Goal: Book appointment/travel/reservation

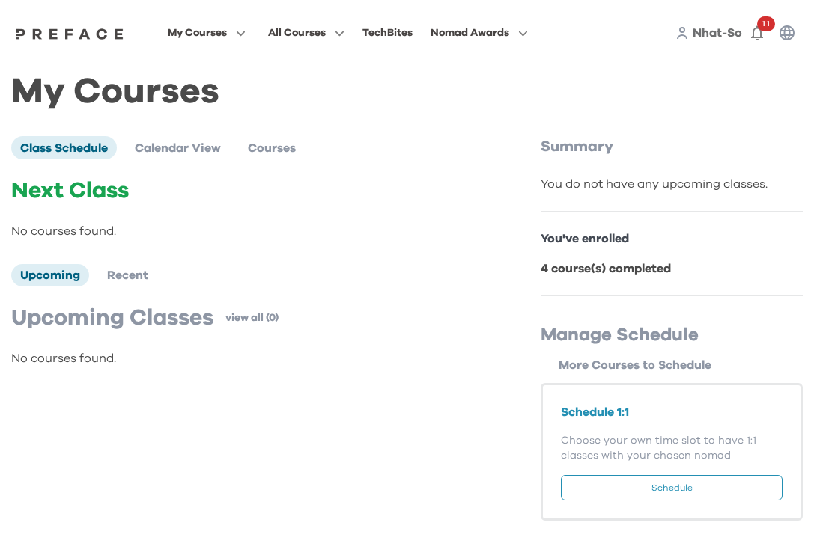
click at [669, 491] on button "Schedule" at bounding box center [672, 487] width 222 height 25
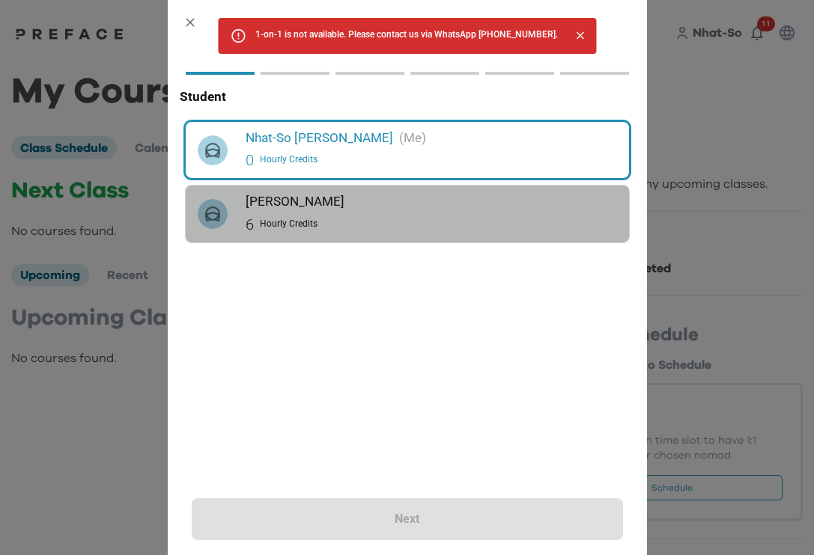
click at [350, 222] on div "6 Hourly Credits" at bounding box center [431, 225] width 371 height 24
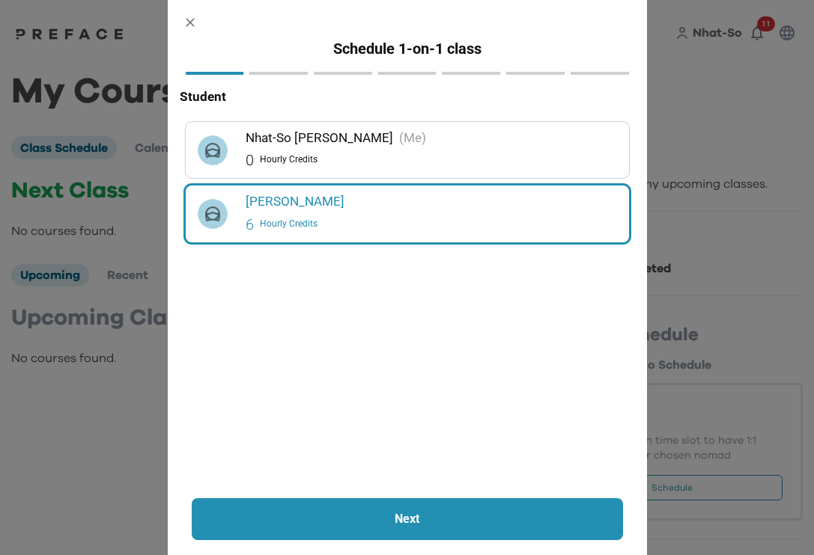
click at [427, 526] on p "Next" at bounding box center [407, 520] width 350 height 18
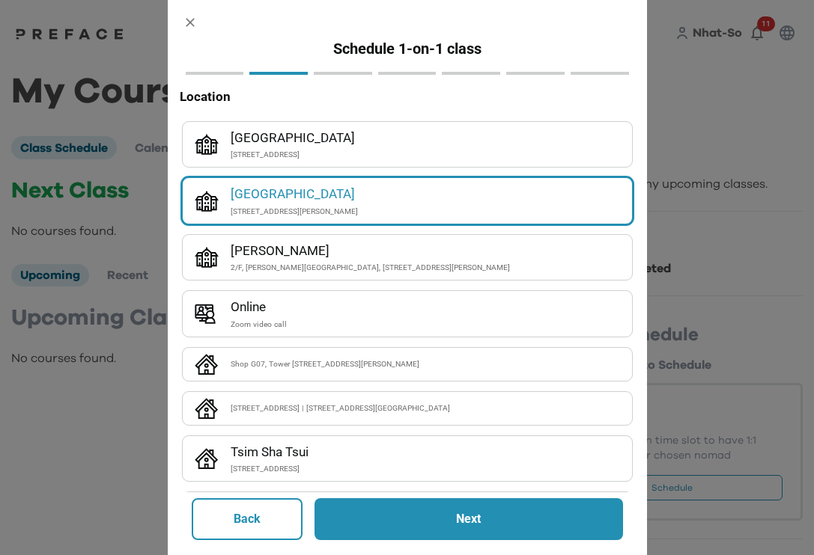
click at [360, 207] on div "[STREET_ADDRESS][PERSON_NAME]" at bounding box center [425, 211] width 389 height 13
click at [474, 524] on p "Next" at bounding box center [469, 520] width 228 height 18
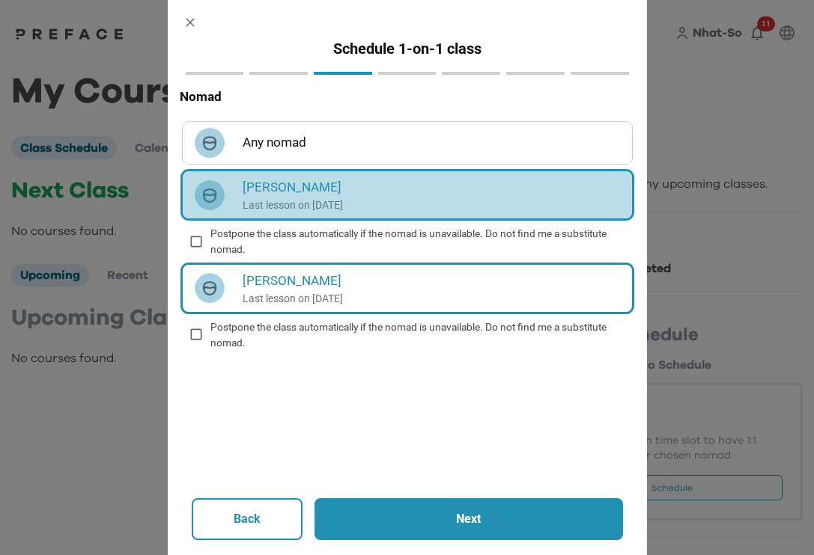
click at [380, 198] on p "Last lesson on [DATE]" at bounding box center [431, 205] width 377 height 15
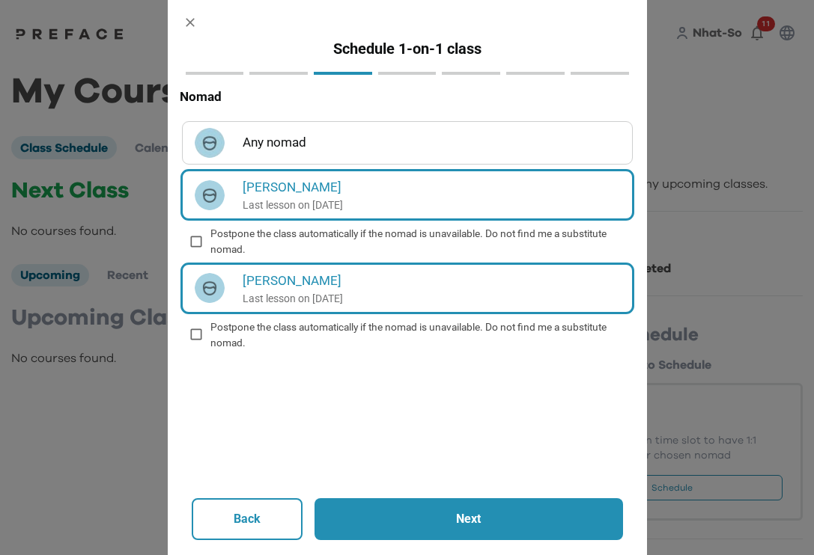
click at [466, 508] on button "Next" at bounding box center [468, 520] width 308 height 42
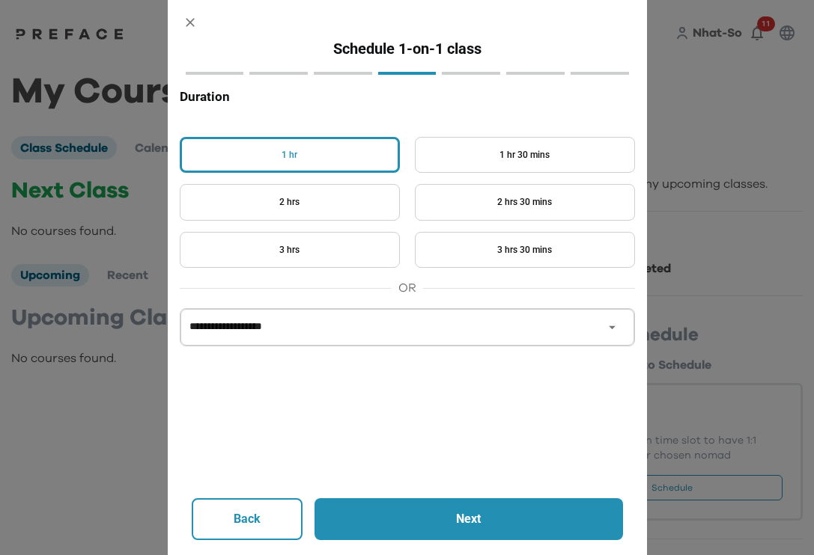
click at [335, 153] on button "1 hr" at bounding box center [290, 155] width 220 height 37
click at [442, 518] on p "Next" at bounding box center [469, 520] width 228 height 18
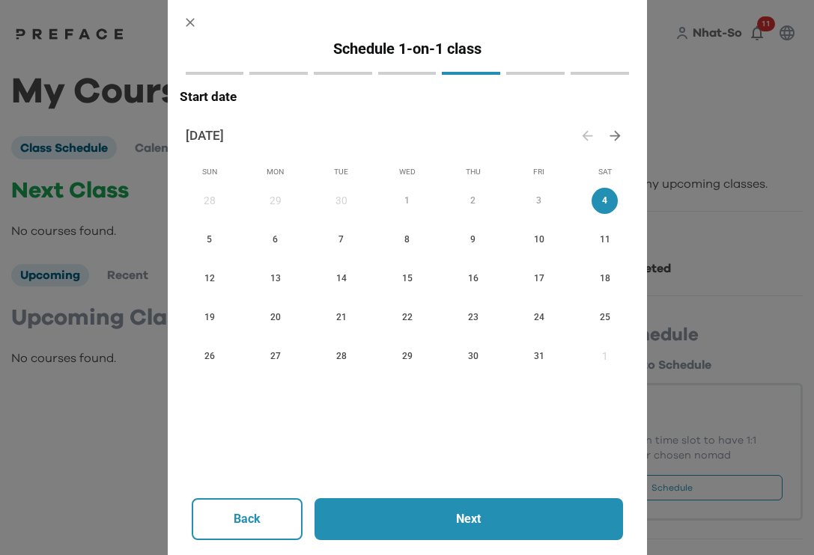
click at [603, 202] on span "4" at bounding box center [604, 201] width 26 height 16
click at [476, 517] on p "Next" at bounding box center [469, 520] width 228 height 18
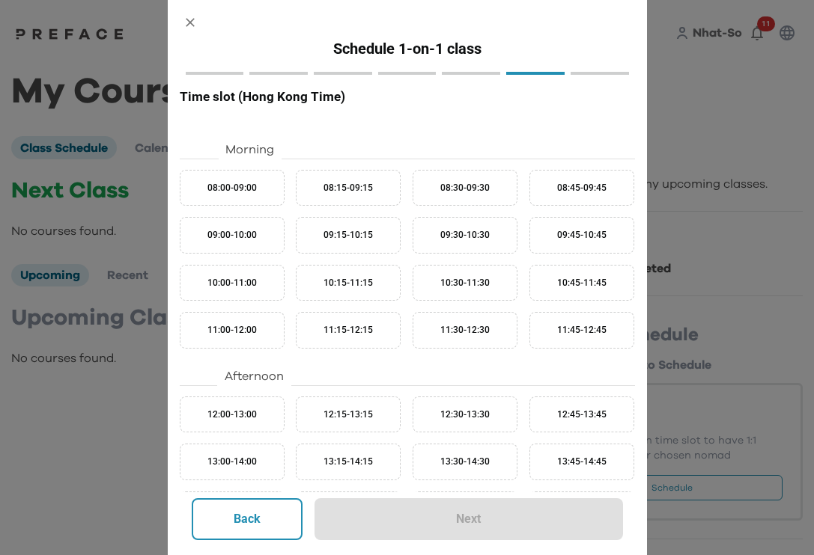
scroll to position [127, 0]
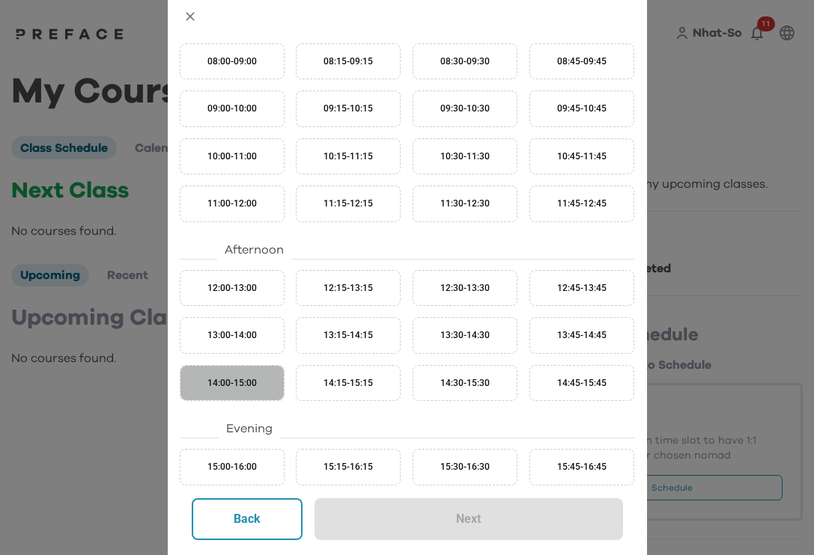
click at [265, 386] on button "14:00-15:00" at bounding box center [232, 383] width 105 height 37
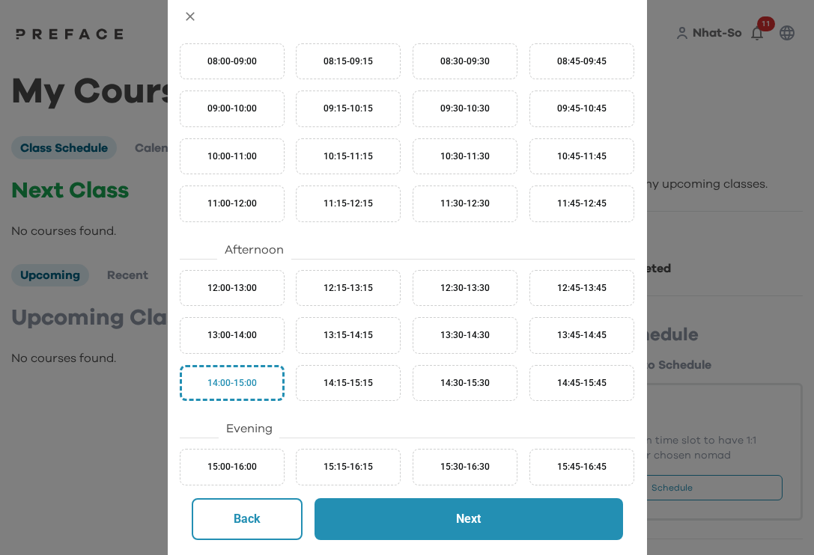
click at [478, 521] on p "Next" at bounding box center [469, 520] width 228 height 18
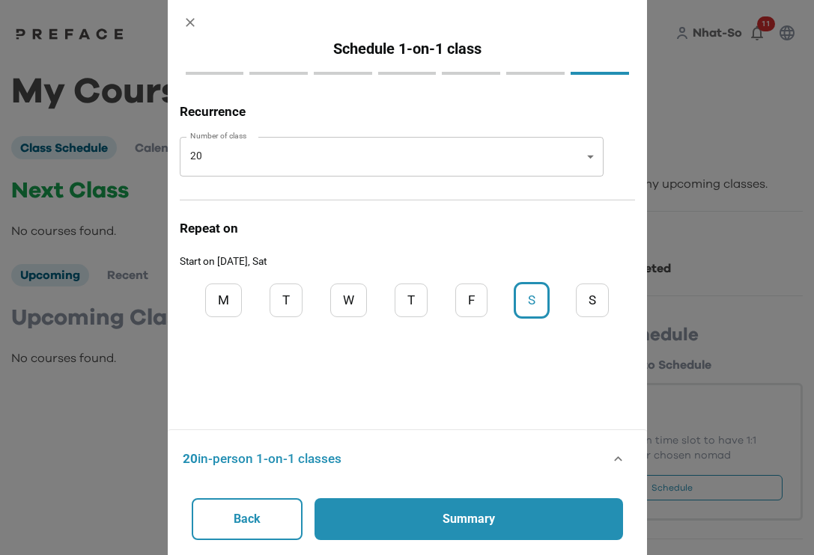
scroll to position [0, 0]
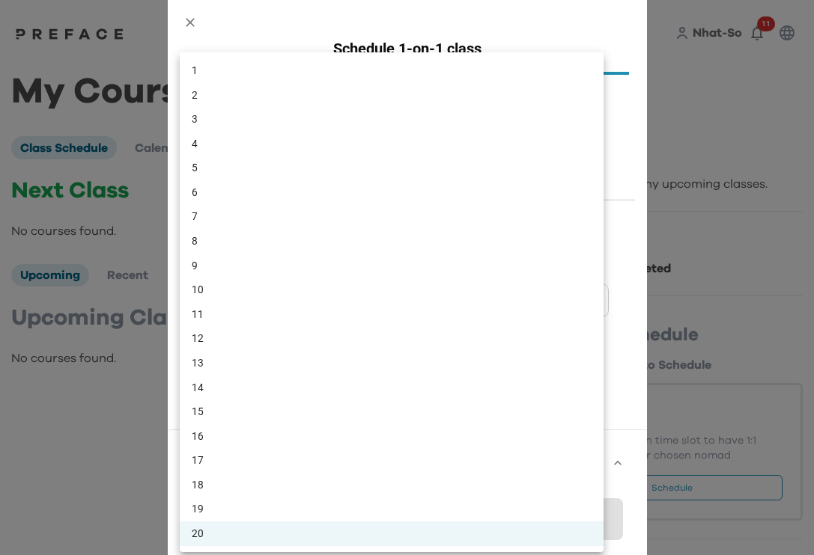
click at [586, 162] on body "My Courses All Courses TechBites Nomad Awards Nhat-So 11 My Courses Class Sched…" at bounding box center [407, 279] width 814 height 558
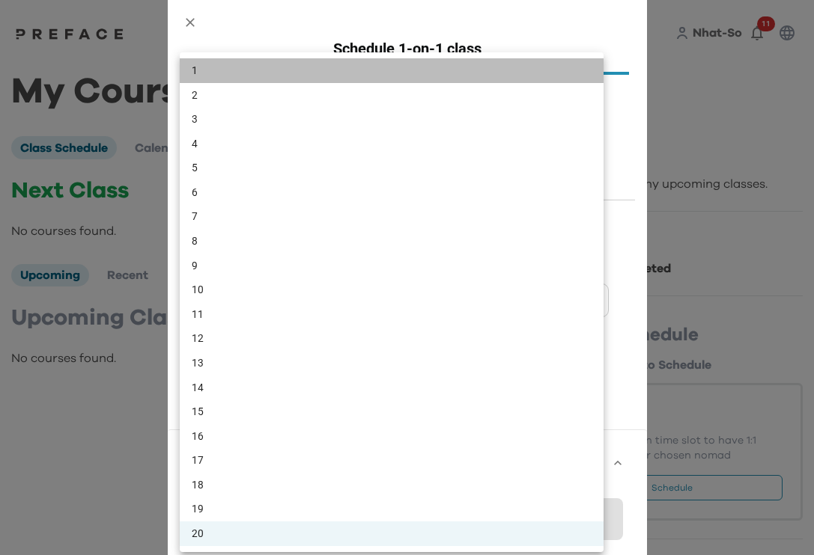
click at [412, 69] on li "1" at bounding box center [392, 70] width 424 height 25
type input "*"
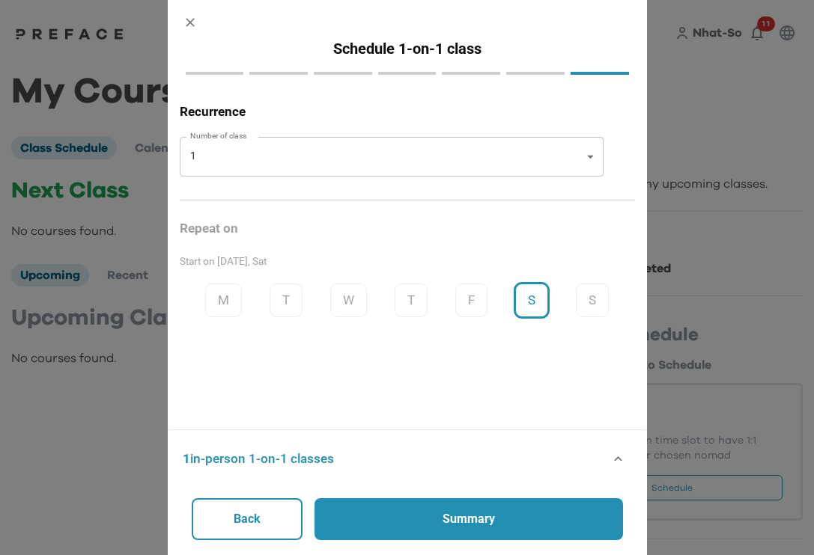
click at [463, 523] on p "Summary" at bounding box center [469, 520] width 228 height 18
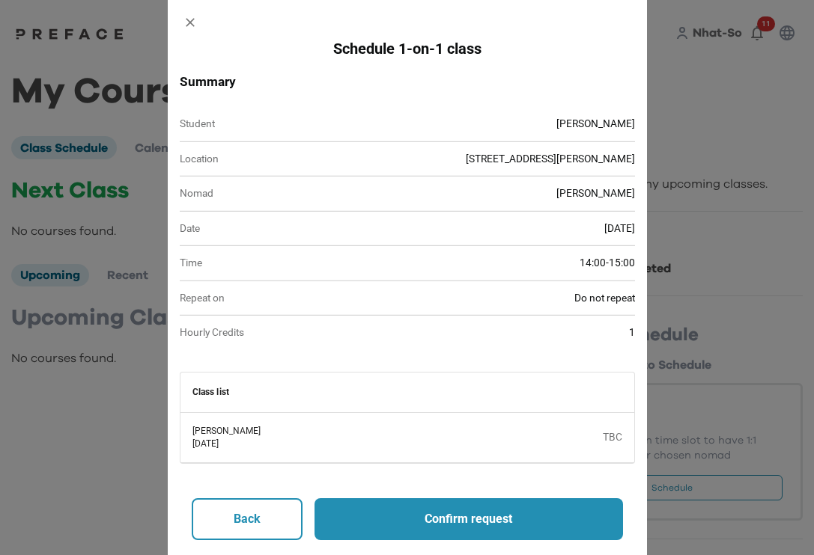
click at [463, 523] on p "Confirm request" at bounding box center [469, 520] width 228 height 18
